Goal: Task Accomplishment & Management: Use online tool/utility

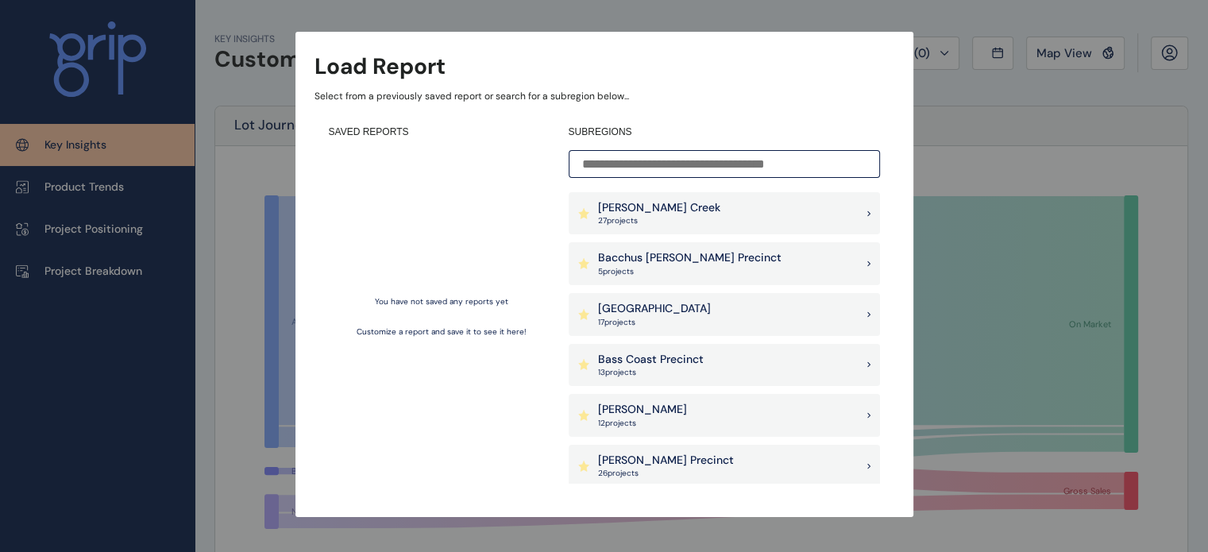
click at [960, 153] on div "Load Report Select from a previously saved report or search for a subregion bel…" at bounding box center [604, 242] width 1208 height 485
click at [712, 159] on input at bounding box center [724, 164] width 311 height 28
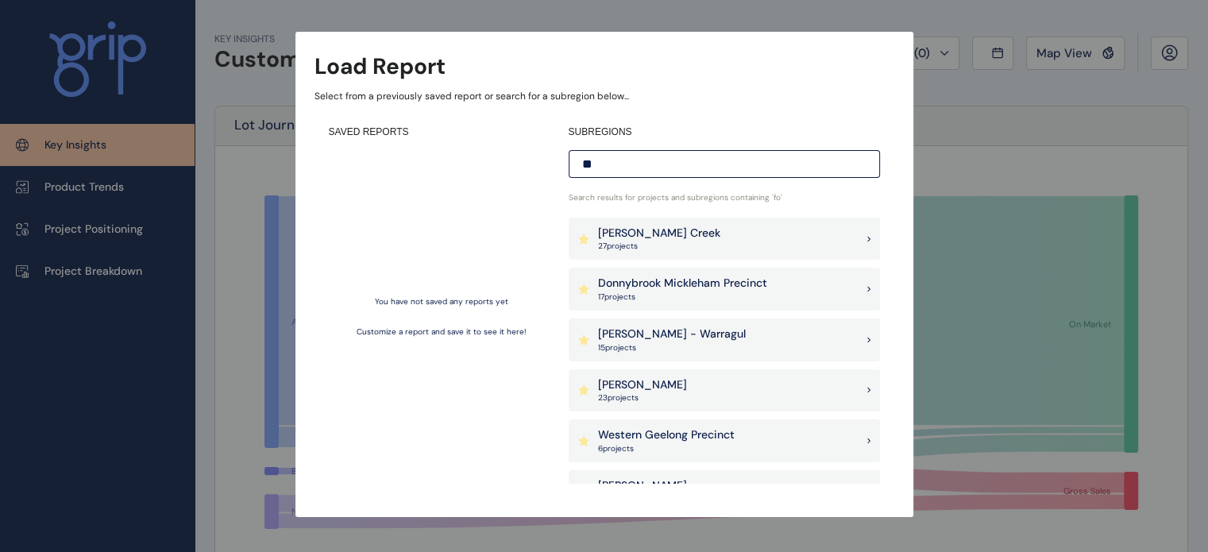
type input "*"
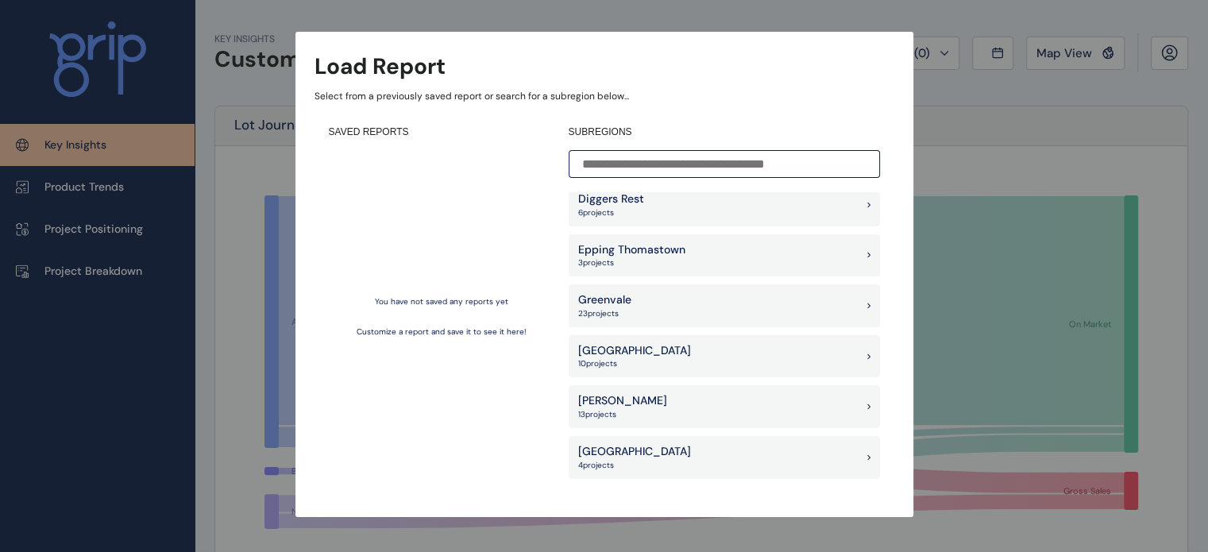
scroll to position [1509, 0]
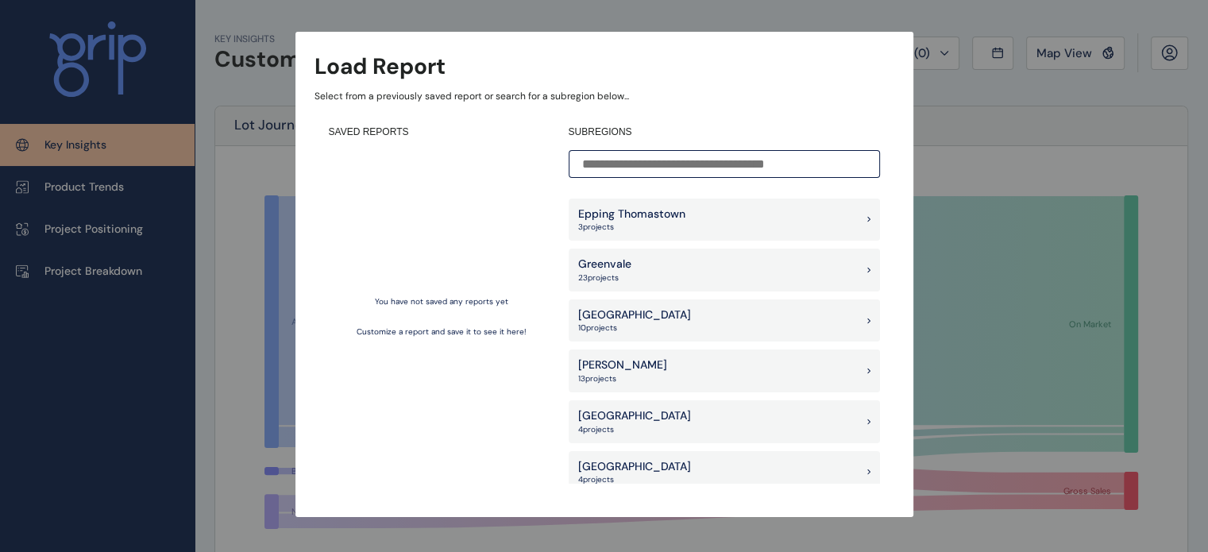
click at [952, 155] on div "Load Report Select from a previously saved report or search for a subregion bel…" at bounding box center [604, 242] width 1208 height 485
click at [644, 175] on input at bounding box center [724, 164] width 311 height 28
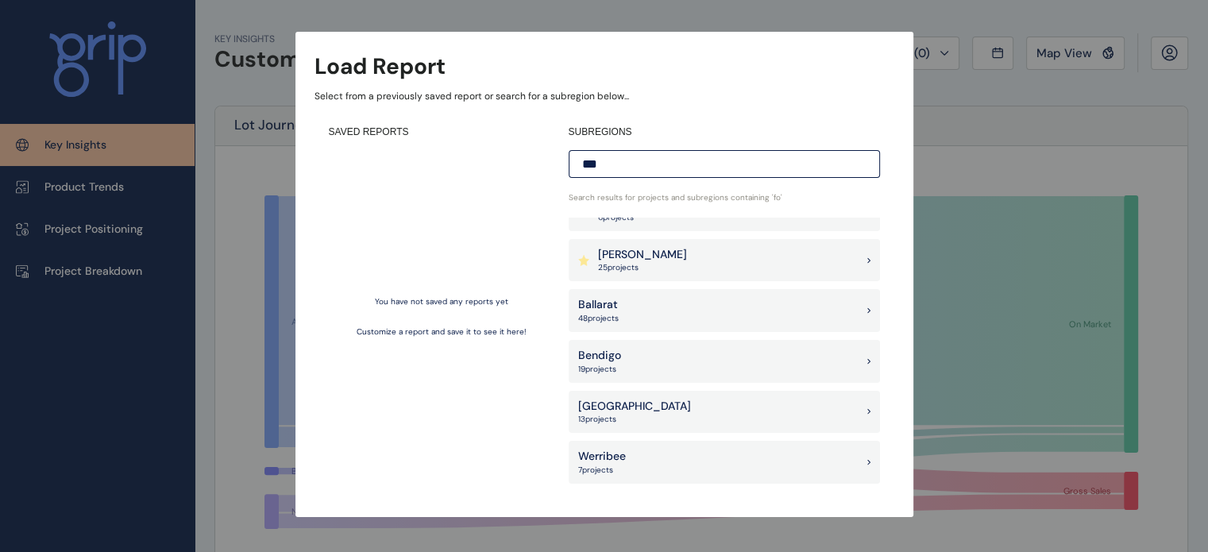
scroll to position [0, 0]
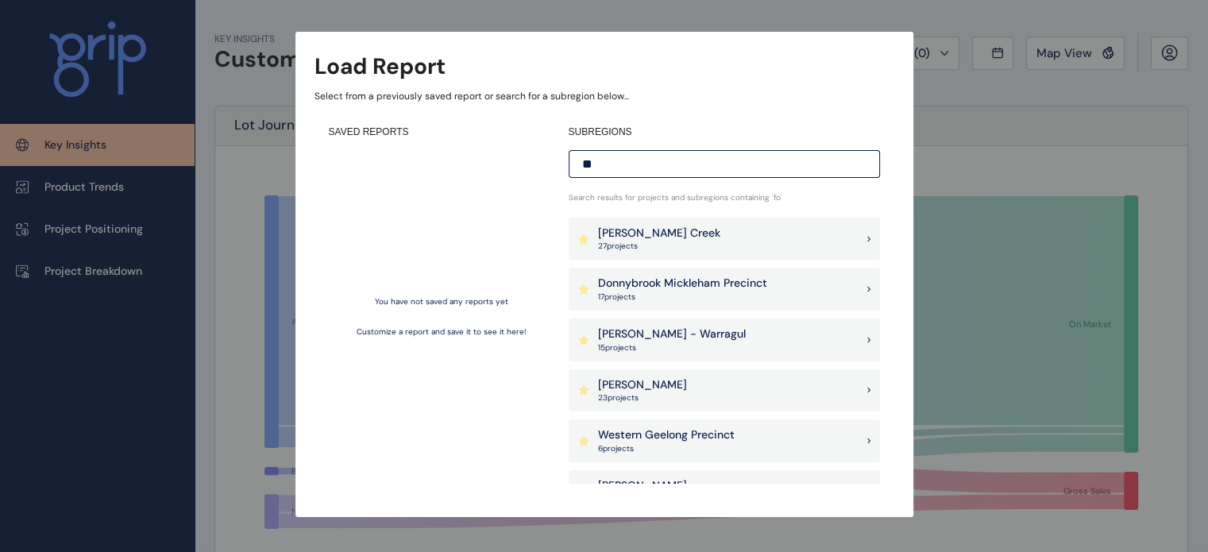
type input "*"
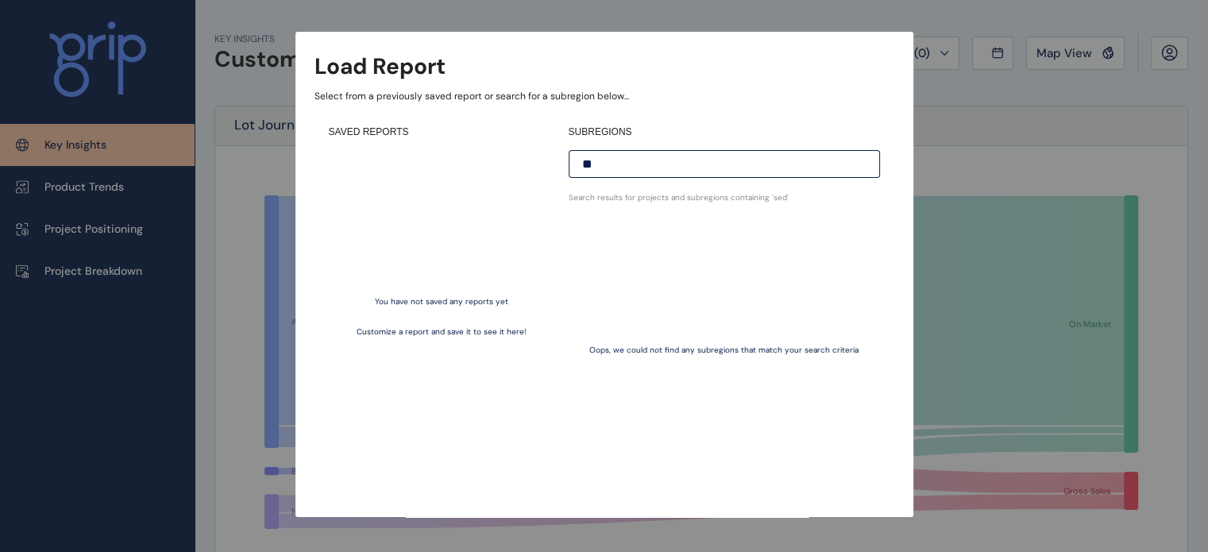
type input "*"
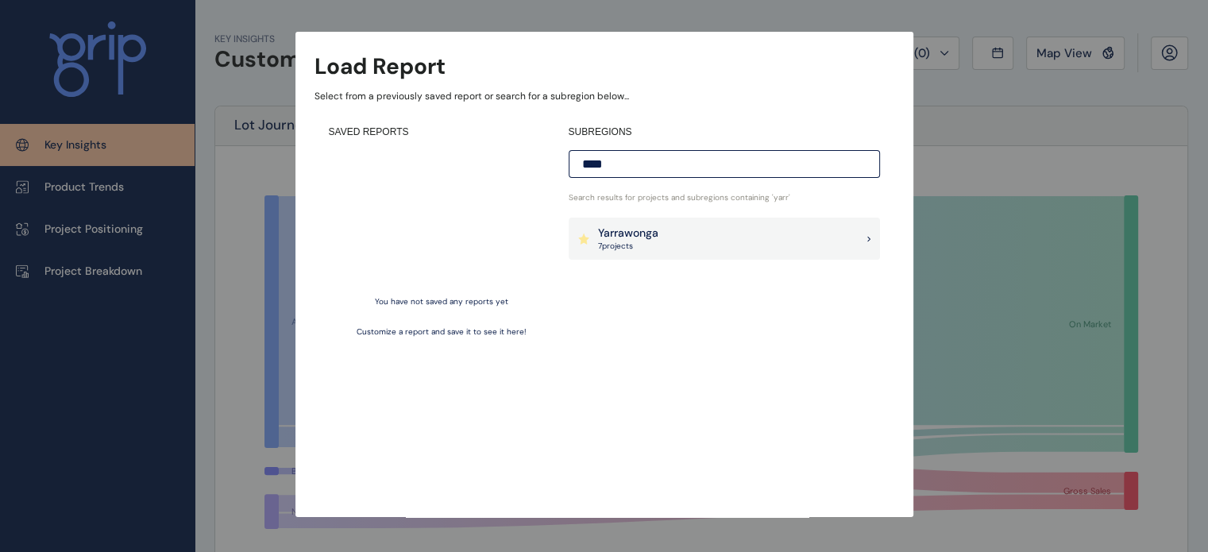
type input "****"
click at [961, 168] on div "Load Report Select from a previously saved report or search for a subregion bel…" at bounding box center [604, 242] width 1208 height 485
click at [962, 168] on div "Load Report Select from a previously saved report or search for a subregion bel…" at bounding box center [604, 242] width 1208 height 485
click at [975, 124] on div "Load Report Select from a previously saved report or search for a subregion bel…" at bounding box center [604, 242] width 1208 height 485
